Goal: Task Accomplishment & Management: Manage account settings

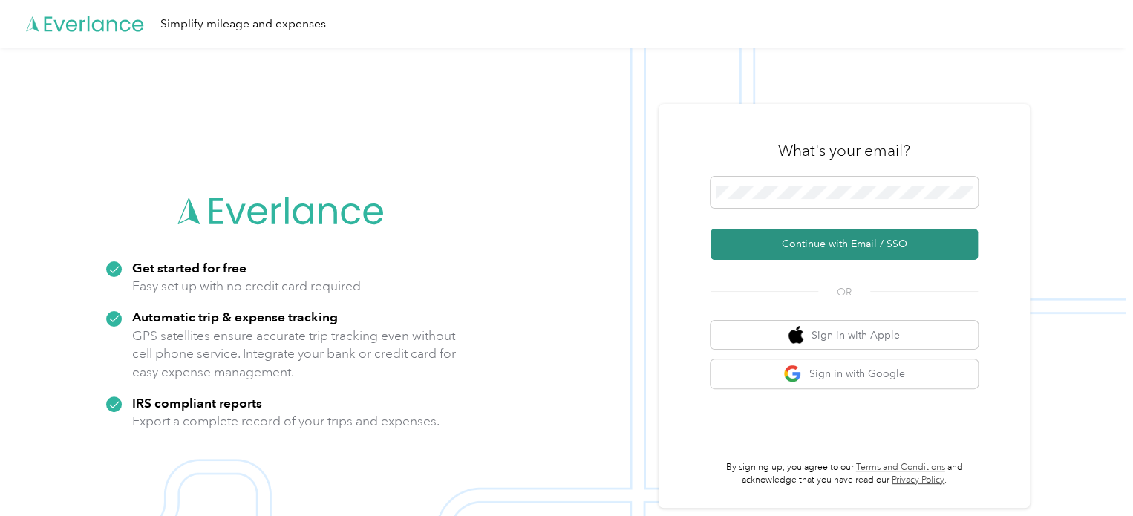
click at [837, 244] on button "Continue with Email / SSO" at bounding box center [844, 244] width 267 height 31
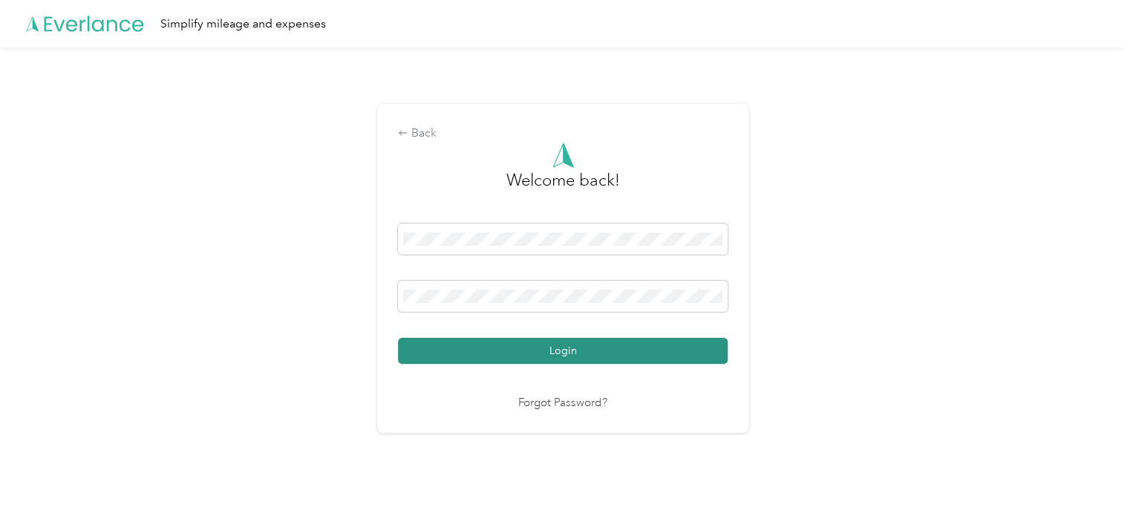
click at [566, 338] on button "Login" at bounding box center [563, 351] width 330 height 26
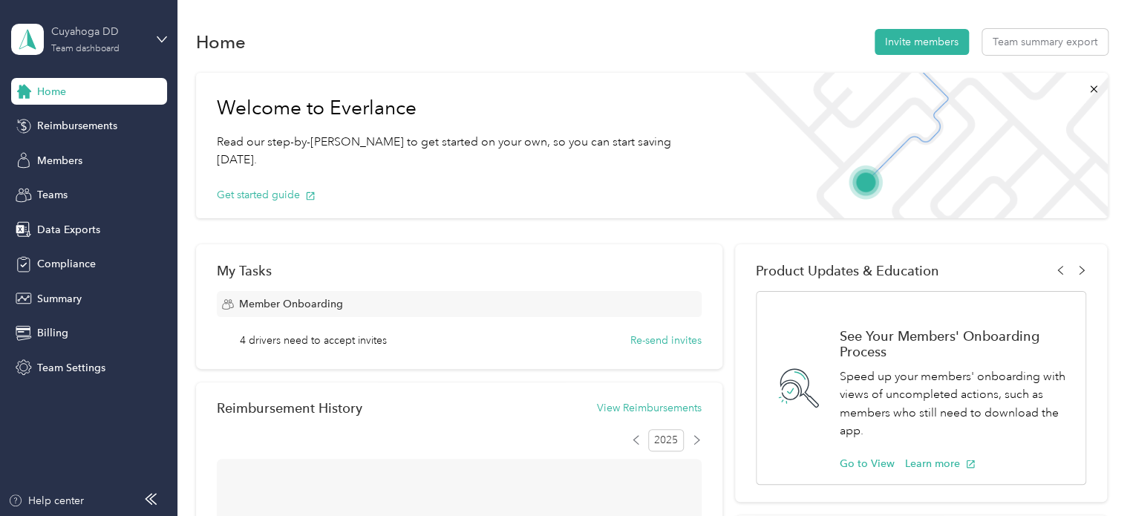
click at [87, 49] on div "Team dashboard" at bounding box center [85, 49] width 68 height 9
click at [83, 118] on div "Team dashboard" at bounding box center [65, 118] width 82 height 16
click at [77, 124] on span "Reimbursements" at bounding box center [77, 126] width 80 height 16
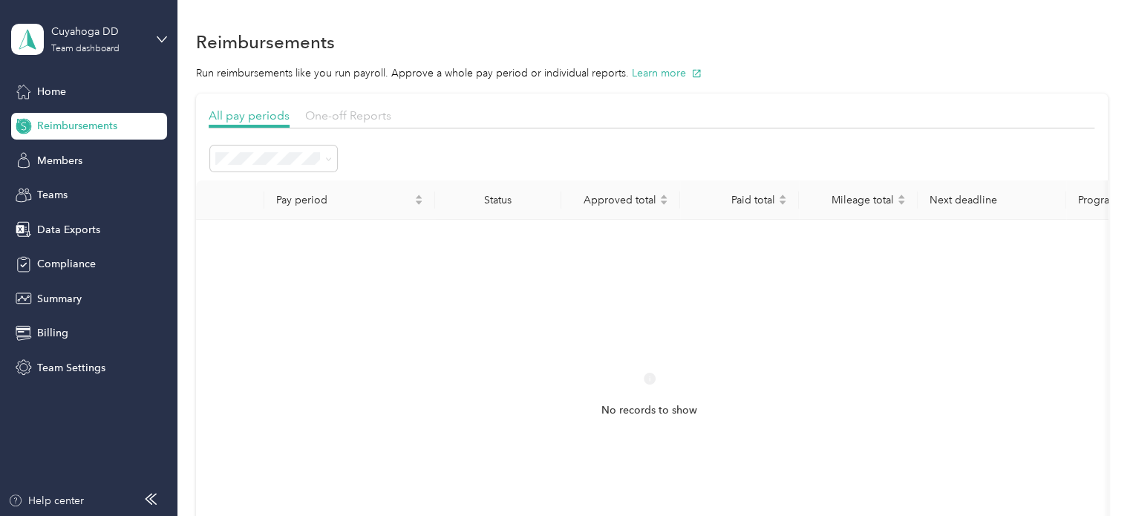
click at [359, 109] on span "One-off Reports" at bounding box center [348, 115] width 86 height 14
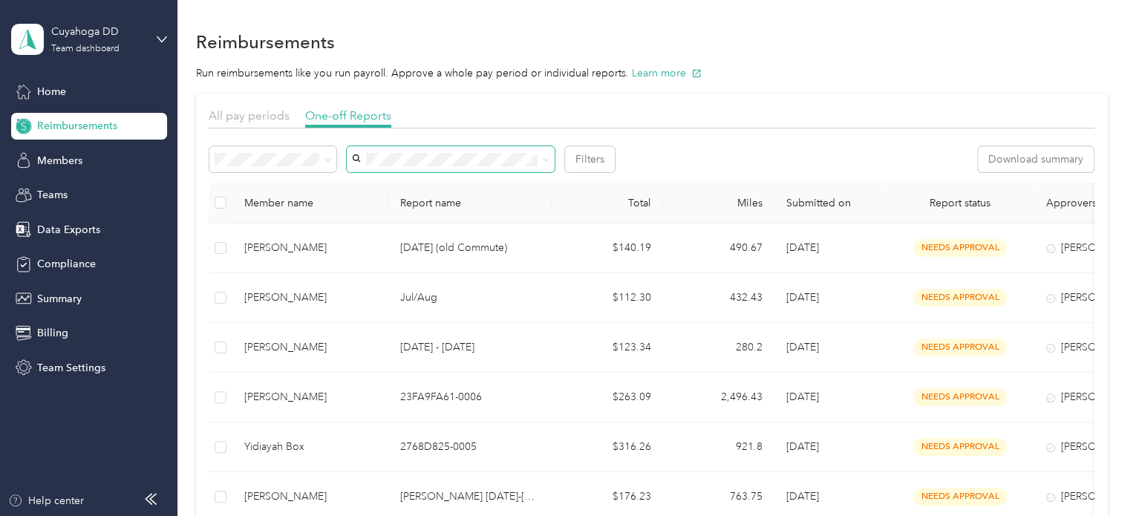
click at [425, 166] on span at bounding box center [451, 159] width 208 height 26
click at [426, 166] on span at bounding box center [451, 159] width 208 height 26
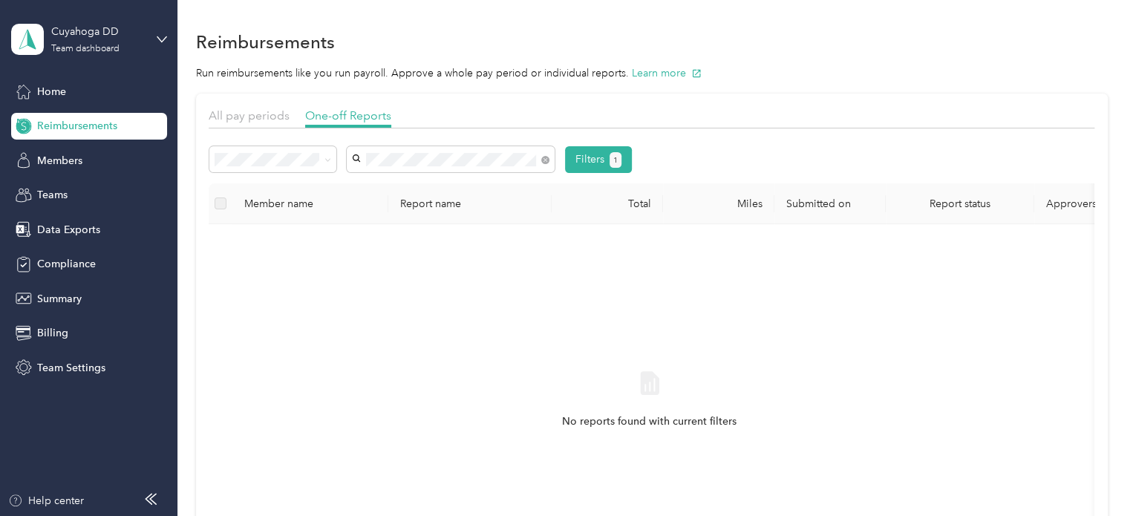
click at [434, 189] on li "[PERSON_NAME]" at bounding box center [451, 182] width 208 height 26
click at [324, 161] on icon at bounding box center [327, 160] width 7 height 7
click at [255, 180] on div "All" at bounding box center [273, 187] width 106 height 16
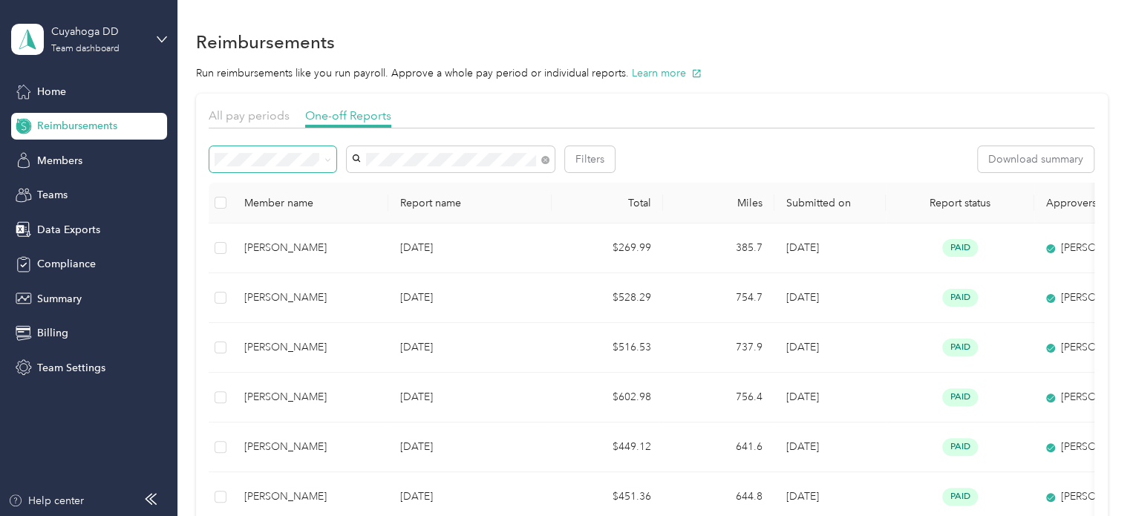
click at [327, 160] on icon at bounding box center [327, 160] width 7 height 7
click at [291, 208] on span "Needs approval" at bounding box center [258, 212] width 76 height 13
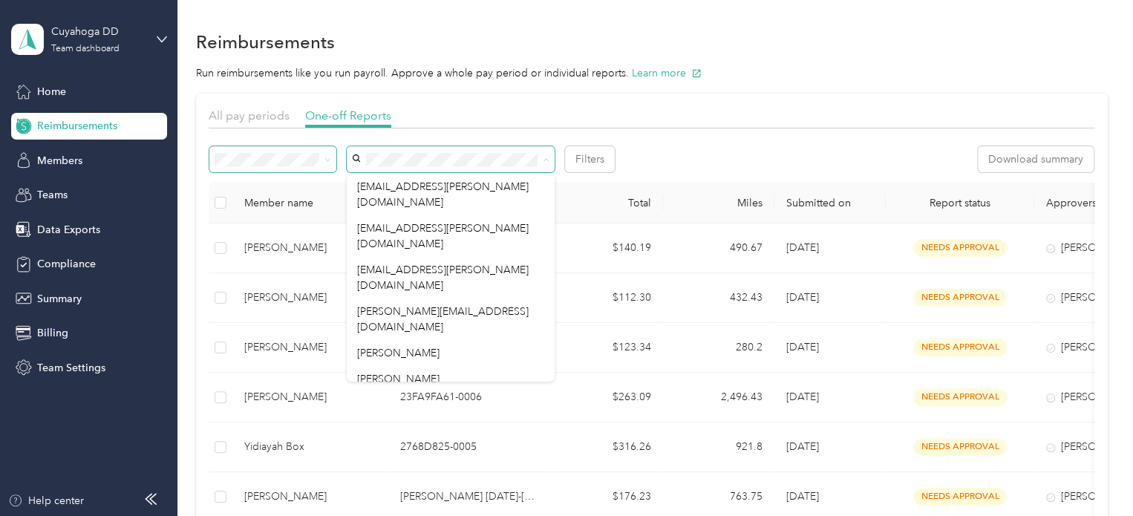
click at [541, 108] on div "All pay periods One-off Reports" at bounding box center [652, 118] width 886 height 22
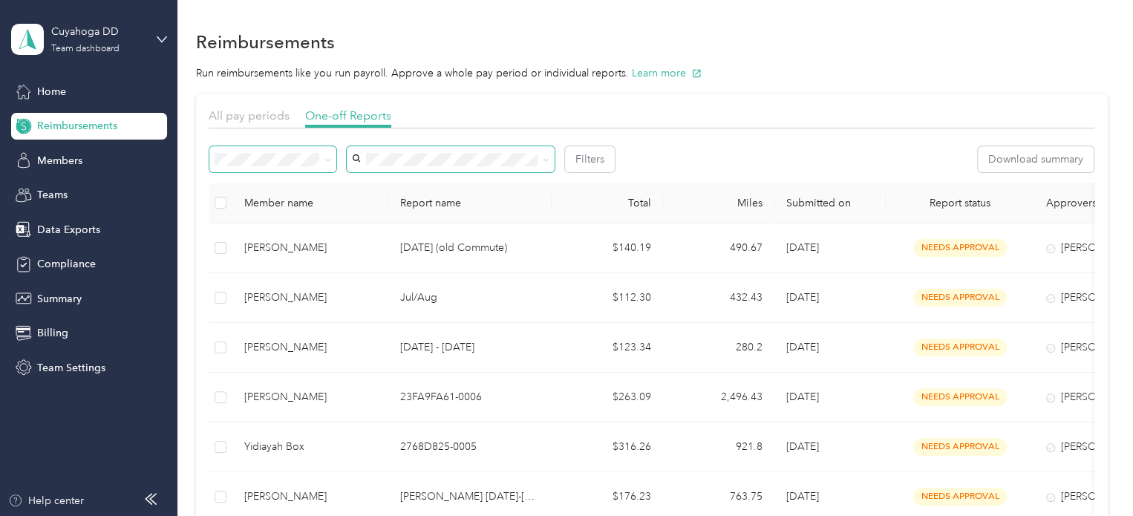
click at [324, 157] on icon at bounding box center [327, 160] width 7 height 7
click at [270, 180] on div "All" at bounding box center [273, 187] width 106 height 16
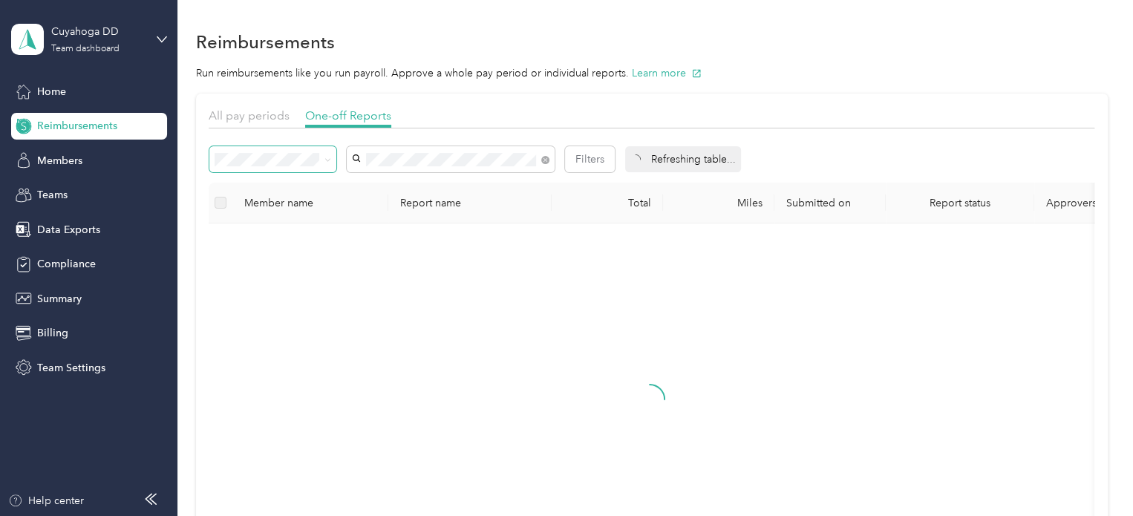
click at [389, 180] on span "[PERSON_NAME]" at bounding box center [398, 186] width 82 height 13
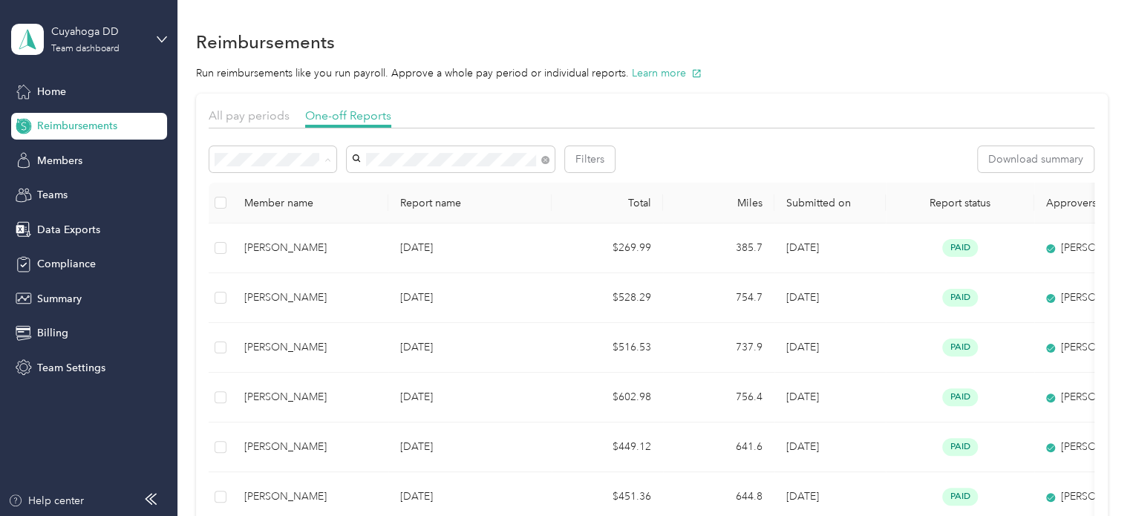
click at [278, 213] on li "Needs approval" at bounding box center [272, 213] width 127 height 26
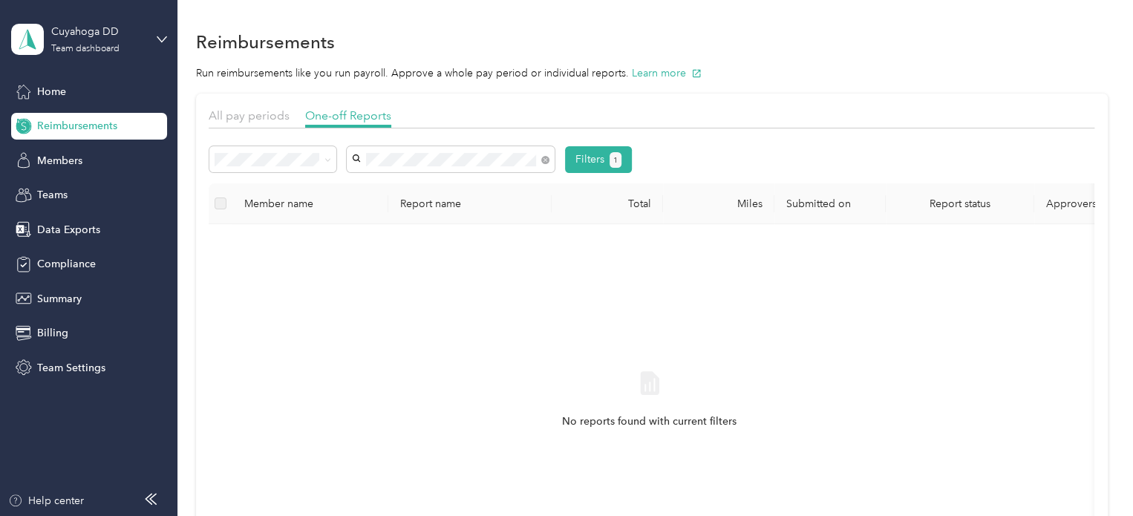
click at [324, 156] on span at bounding box center [327, 159] width 7 height 13
click at [284, 189] on div "All" at bounding box center [273, 186] width 106 height 16
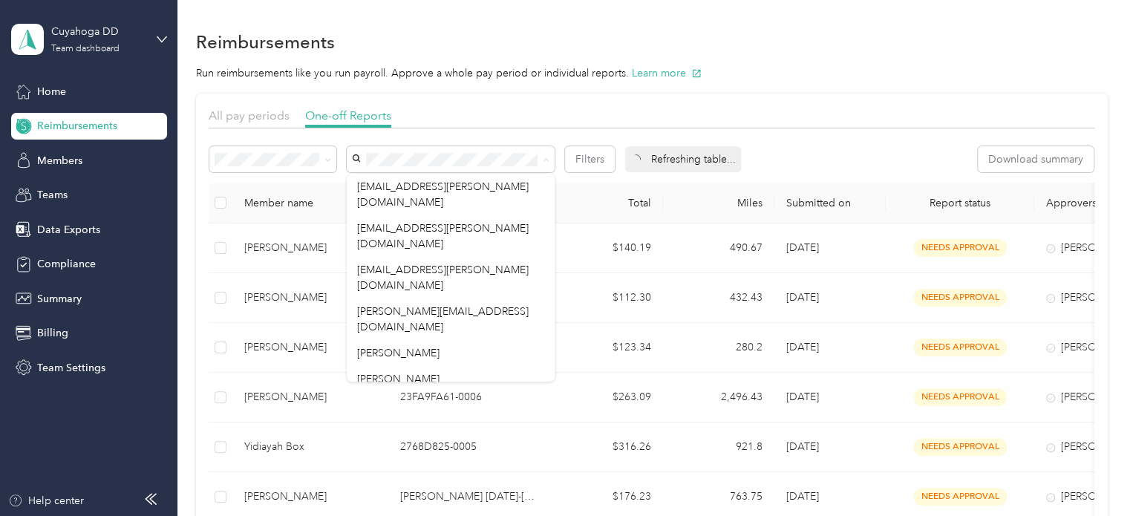
click at [575, 121] on div "All pay periods One-off Reports" at bounding box center [652, 118] width 886 height 22
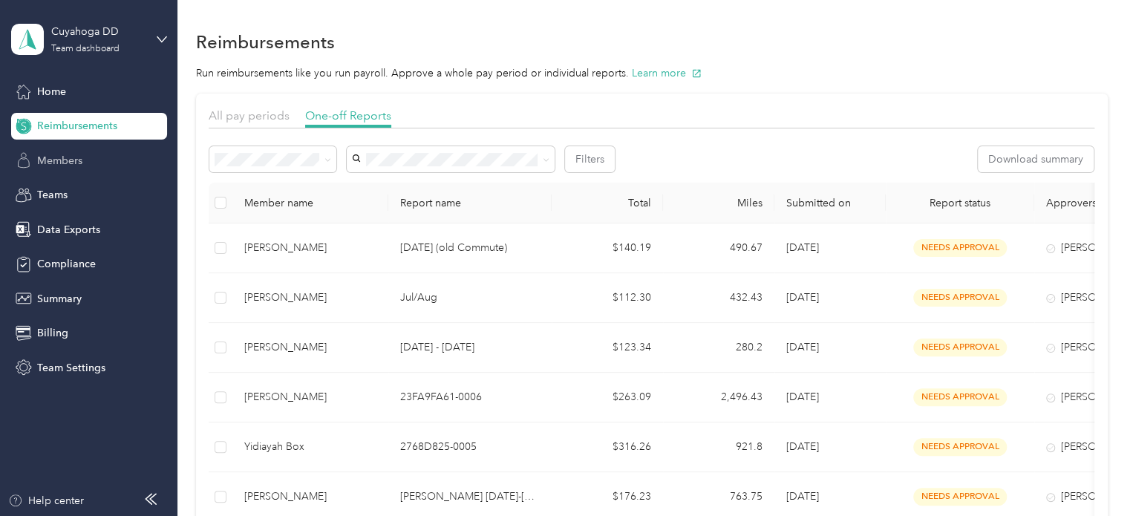
click at [79, 160] on span "Members" at bounding box center [59, 161] width 45 height 16
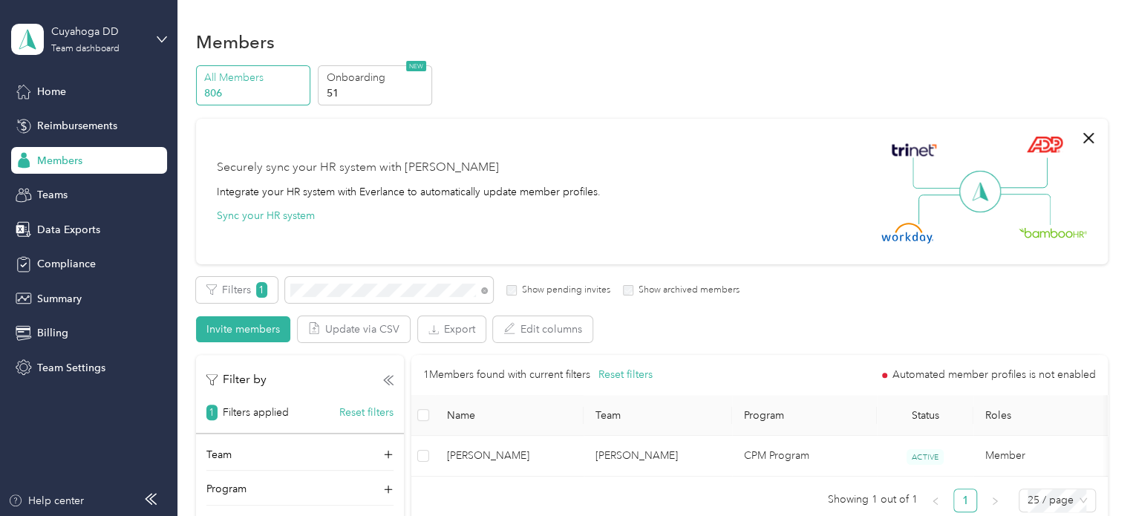
click at [698, 107] on div "All Members 806 Onboarding 51 NEW Securely sync your HR system with Everlance I…" at bounding box center [652, 332] width 912 height 535
click at [281, 287] on div "Filters 1 Show pending invites Show archived members" at bounding box center [468, 290] width 544 height 26
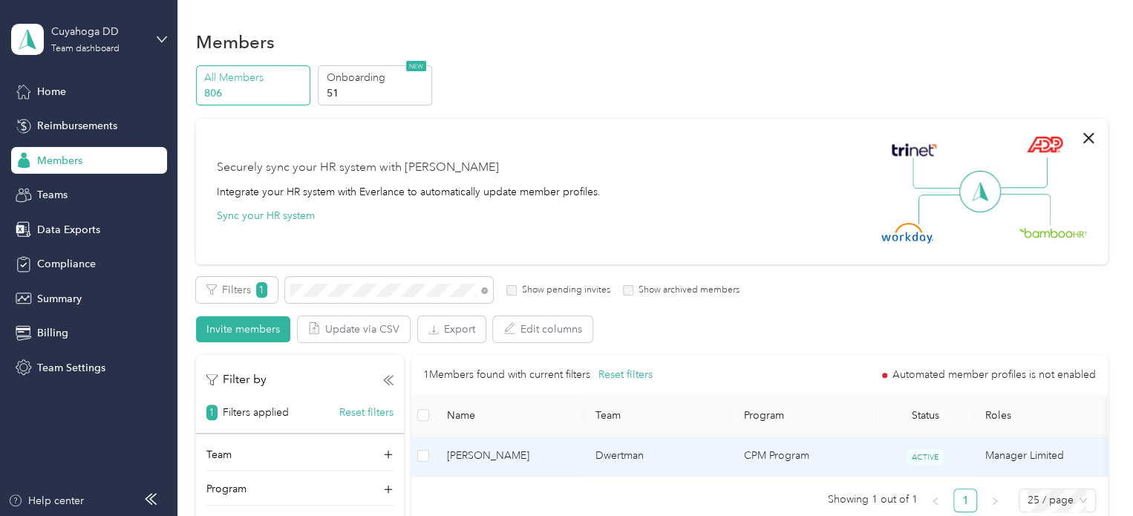
click at [599, 454] on td "Dwertman" at bounding box center [658, 456] width 148 height 41
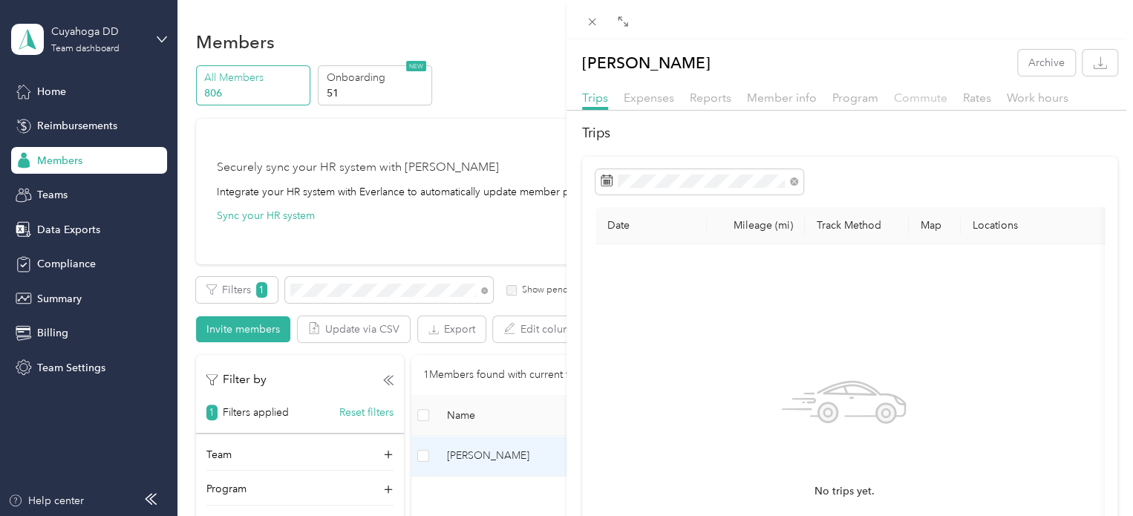
click at [895, 94] on span "Commute" at bounding box center [920, 98] width 53 height 14
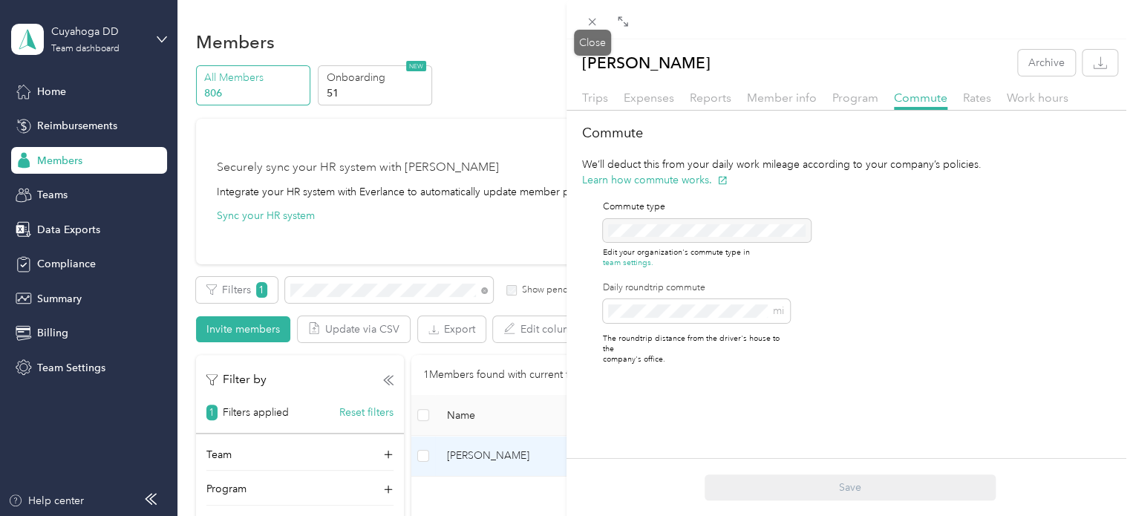
drag, startPoint x: 594, startPoint y: 20, endPoint x: 392, endPoint y: 105, distance: 219.3
click at [592, 20] on icon at bounding box center [592, 22] width 13 height 13
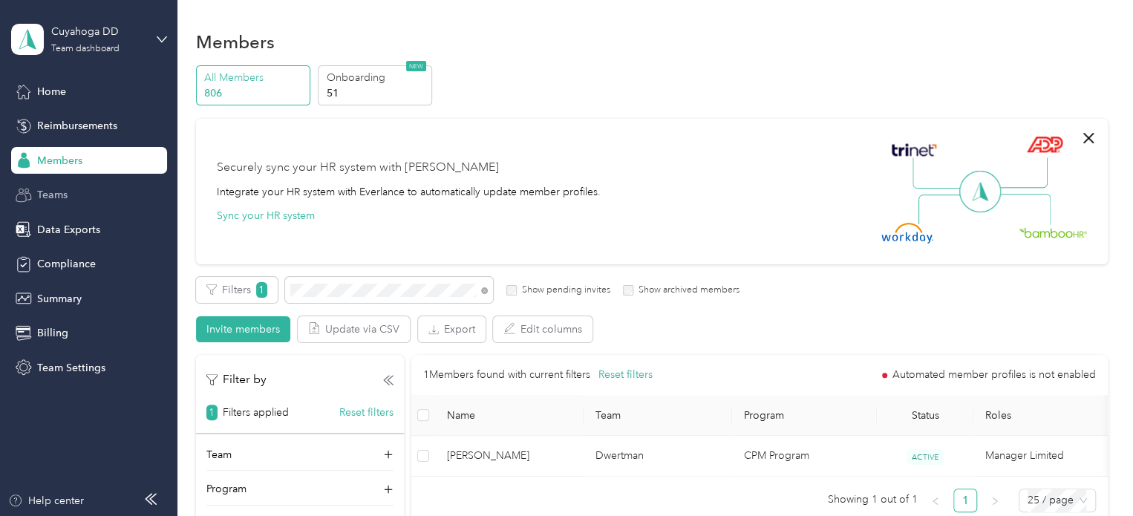
click at [59, 198] on span "Teams" at bounding box center [52, 195] width 30 height 16
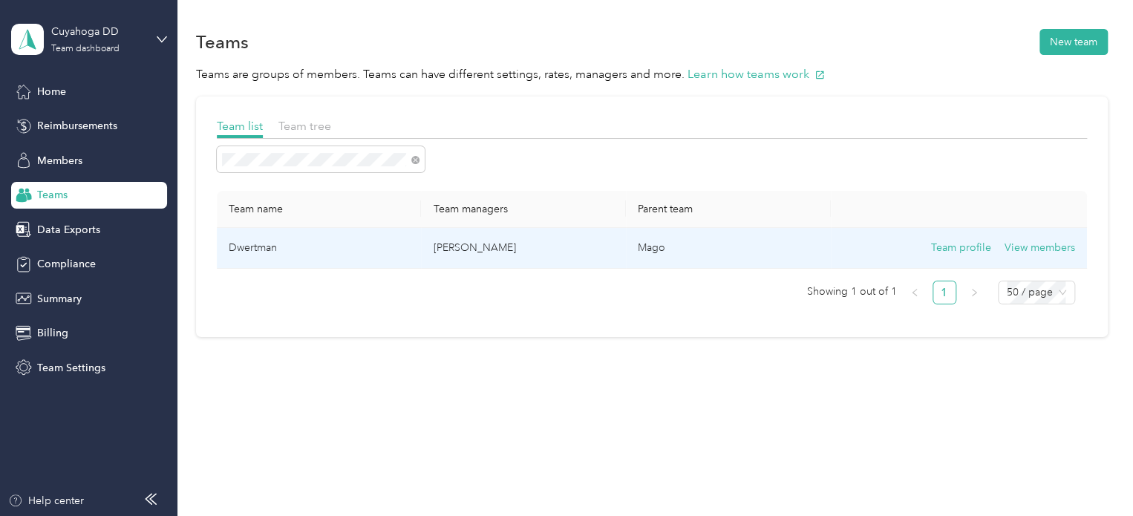
click at [1035, 236] on td "Team profile View members" at bounding box center [959, 248] width 256 height 41
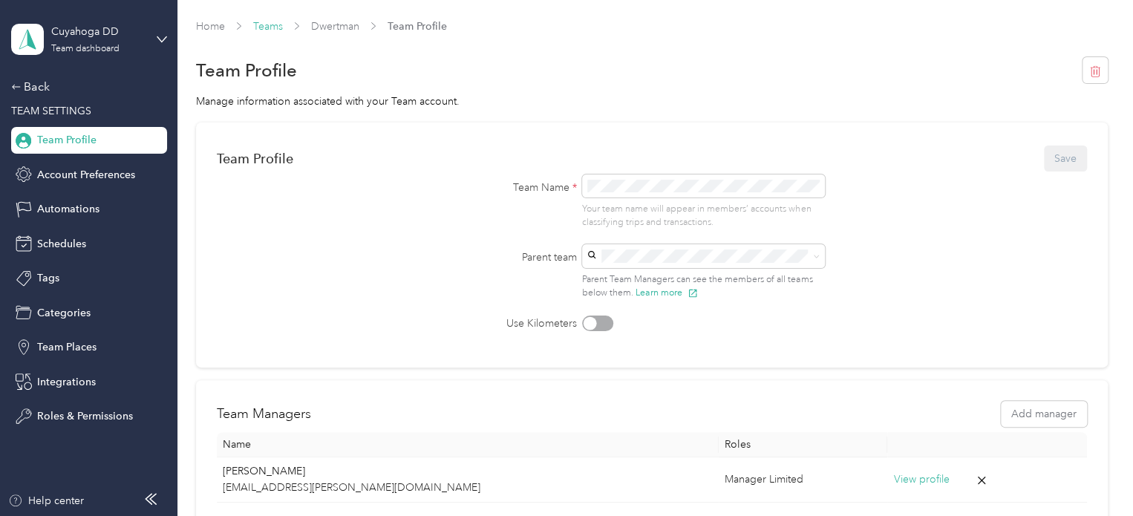
click at [256, 23] on link "Teams" at bounding box center [268, 26] width 30 height 13
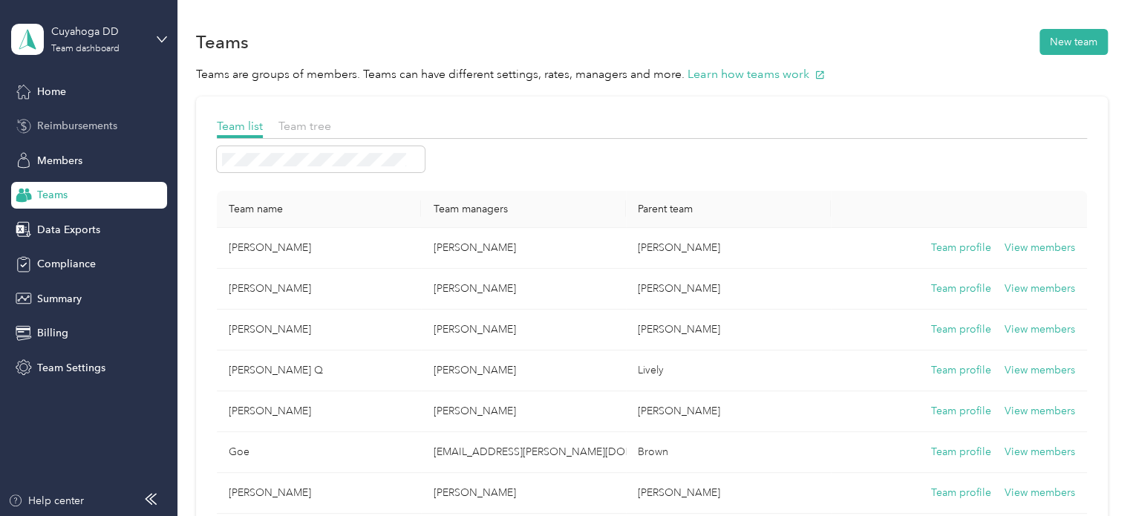
click at [80, 125] on span "Reimbursements" at bounding box center [77, 126] width 80 height 16
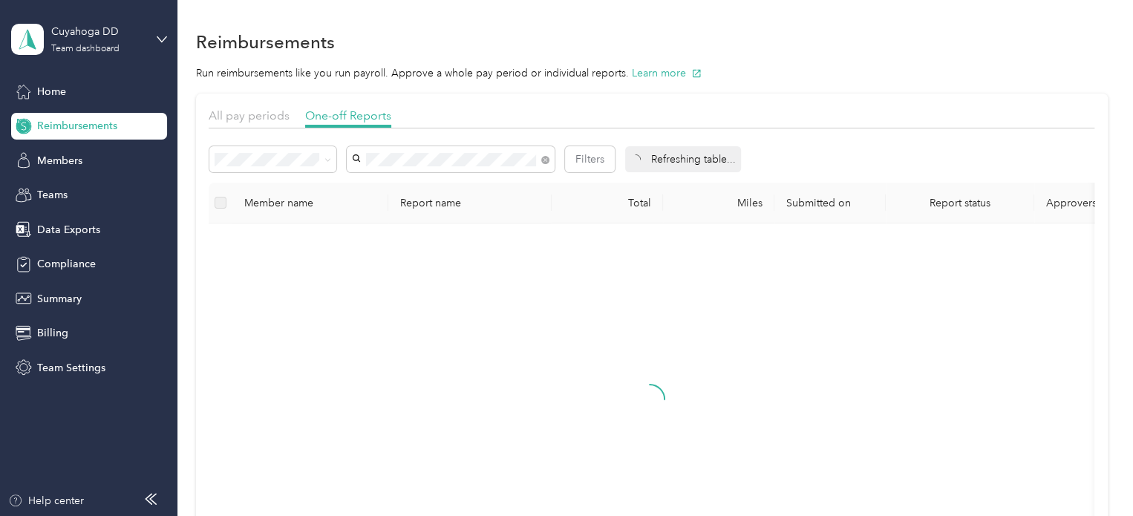
click at [410, 176] on li "[PERSON_NAME]" at bounding box center [451, 187] width 208 height 26
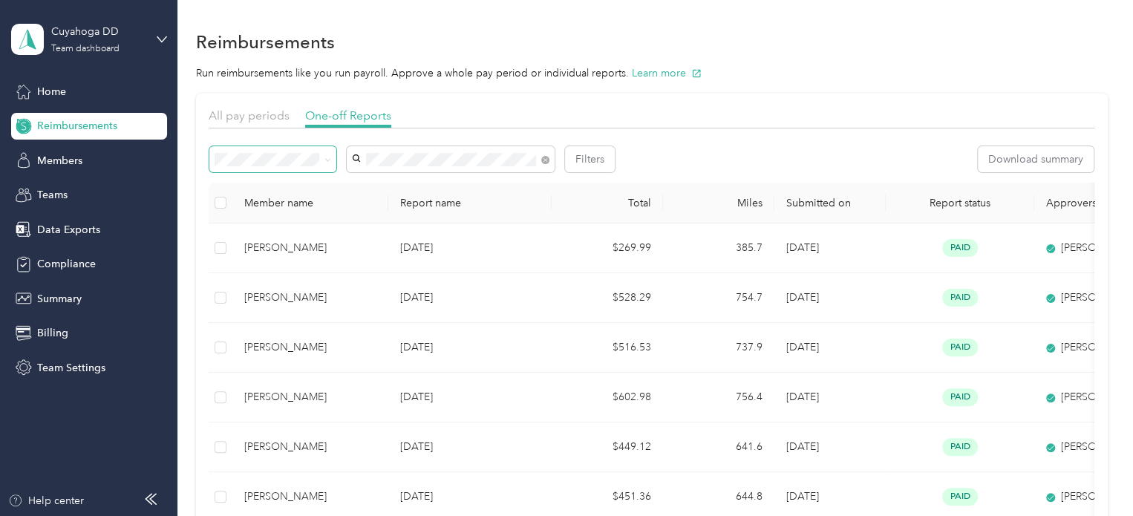
click at [330, 161] on icon at bounding box center [327, 160] width 7 height 7
click at [291, 210] on span "Needs approval" at bounding box center [258, 212] width 76 height 13
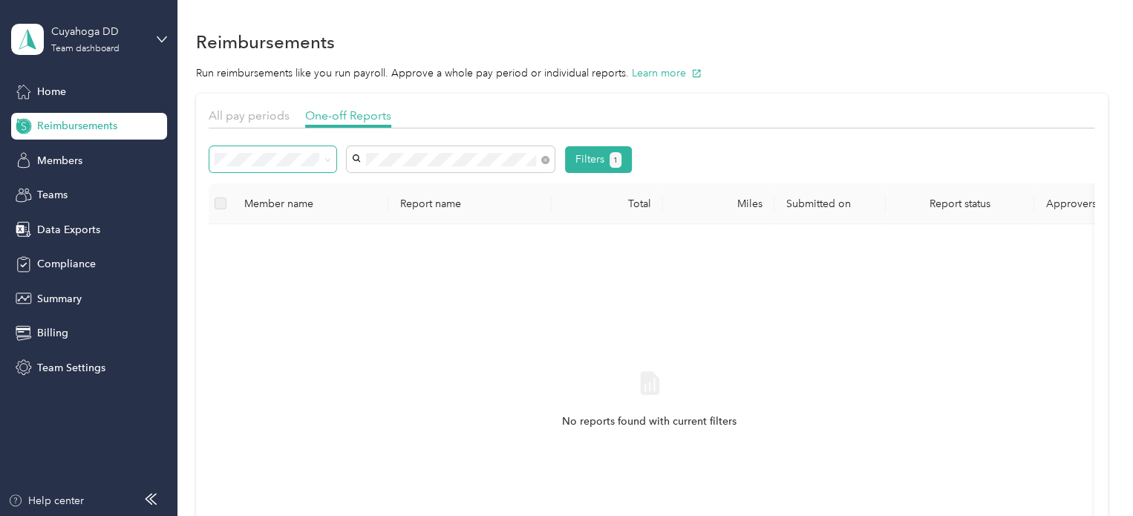
click at [321, 160] on span at bounding box center [325, 159] width 12 height 16
click at [280, 186] on div "All" at bounding box center [273, 185] width 106 height 16
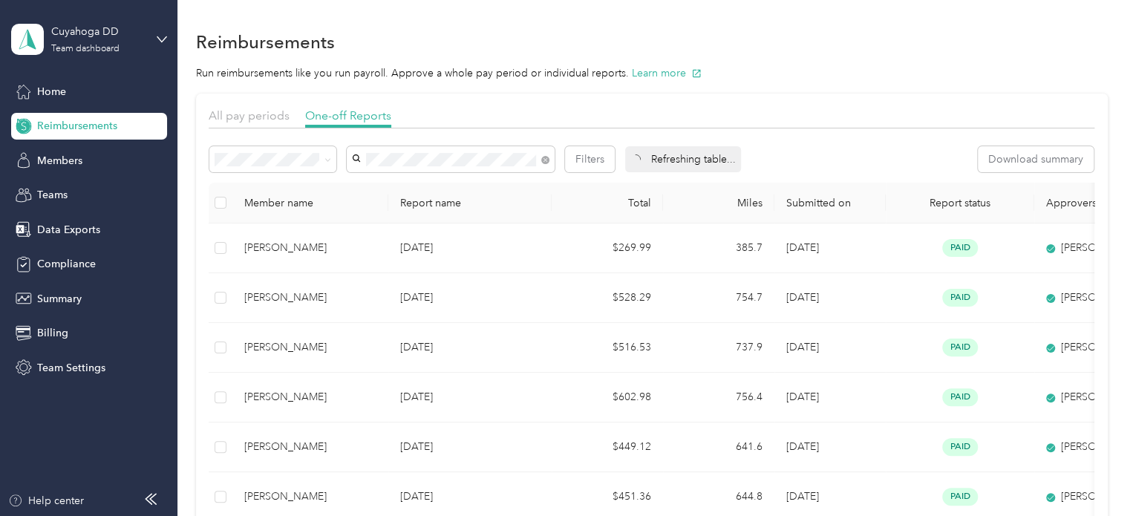
click at [777, 108] on div "All pay periods One-off Reports" at bounding box center [652, 118] width 886 height 22
